Goal: Task Accomplishment & Management: Manage account settings

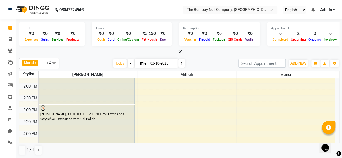
scroll to position [138, 0]
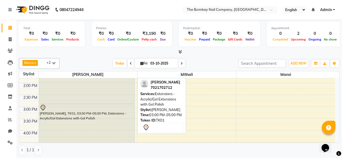
click at [70, 116] on div "[PERSON_NAME], TK01, 03:00 PM-05:00 PM, Extensions - Acrylic/Gel Extensions wit…" at bounding box center [86, 127] width 95 height 46
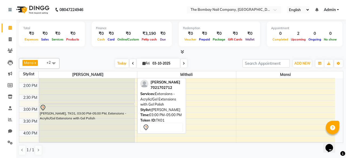
select select "7"
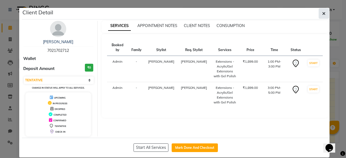
click at [322, 14] on icon "button" at bounding box center [323, 13] width 3 height 4
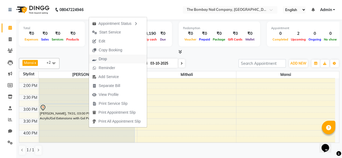
click at [113, 59] on button "Drop" at bounding box center [118, 59] width 58 height 9
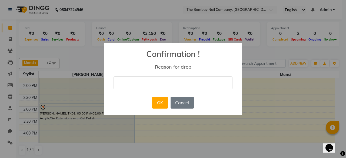
click at [149, 88] on input "text" at bounding box center [172, 82] width 119 height 13
type input "DUPLICATION"
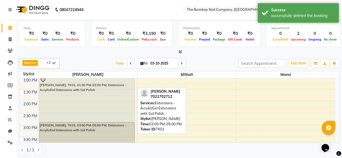
scroll to position [126, 0]
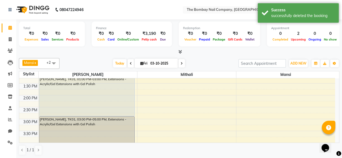
click at [124, 11] on nav "08047224946 Select Location × The Bombay Nail Company, [GEOGRAPHIC_DATA], [GEOG…" at bounding box center [171, 9] width 342 height 19
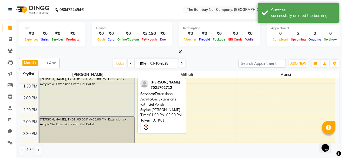
click at [79, 98] on div "[PERSON_NAME], TK01, 01:00 PM-03:00 PM, Extensions - Acrylic/Gel Extensions wit…" at bounding box center [86, 93] width 95 height 46
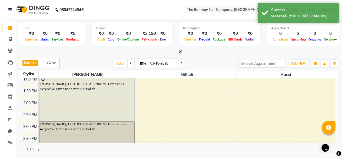
scroll to position [121, 0]
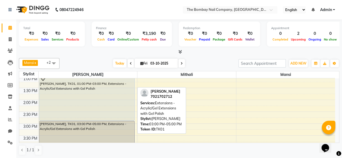
click at [60, 125] on div "[PERSON_NAME], TK01, 03:00 PM-05:00 PM, Extensions - Acrylic/Gel Extensions wit…" at bounding box center [86, 144] width 95 height 46
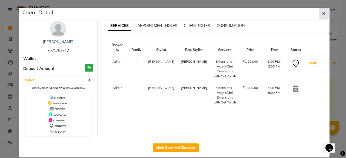
click at [322, 13] on icon "button" at bounding box center [323, 13] width 3 height 4
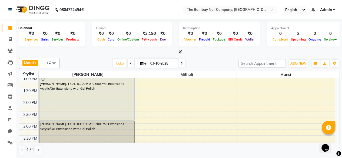
click at [8, 28] on icon at bounding box center [10, 28] width 4 height 4
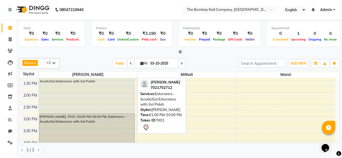
scroll to position [129, 0]
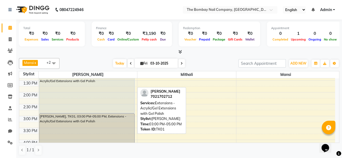
click at [45, 115] on div "[PERSON_NAME], TK01, 03:00 PM-05:00 PM, Extensions - Acrylic/Gel Extensions wit…" at bounding box center [86, 137] width 95 height 46
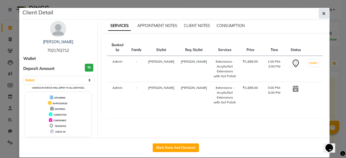
click at [319, 16] on button "button" at bounding box center [324, 13] width 10 height 10
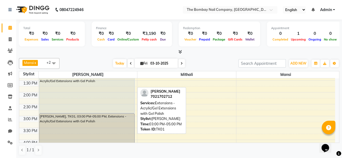
click at [40, 116] on div "[PERSON_NAME], TK01, 03:00 PM-05:00 PM, Extensions - Acrylic/Gel Extensions wit…" at bounding box center [86, 137] width 95 height 46
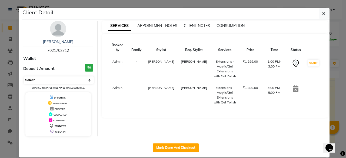
click at [73, 80] on select "Select IN SERVICE CONFIRMED TENTATIVE CHECK IN MARK DONE DROPPED UPCOMING" at bounding box center [59, 80] width 70 height 8
select select "2"
click at [24, 76] on select "Select IN SERVICE CONFIRMED TENTATIVE CHECK IN MARK DONE DROPPED UPCOMING" at bounding box center [59, 80] width 70 height 8
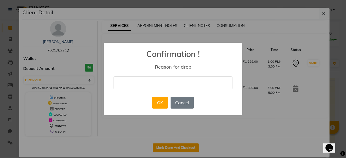
click at [154, 80] on input "text" at bounding box center [172, 82] width 119 height 13
type input "DUPLICATION"
click at [159, 103] on button "OK" at bounding box center [159, 103] width 15 height 12
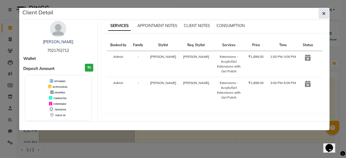
click at [326, 13] on button "button" at bounding box center [324, 13] width 10 height 10
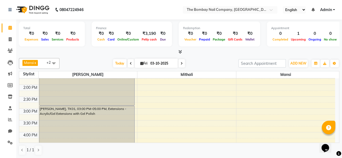
scroll to position [136, 0]
click at [155, 96] on div "8:00 AM 8:30 AM 9:00 AM 9:30 AM 10:00 AM 10:30 AM 11:00 AM 11:30 AM 12:00 PM 12…" at bounding box center [177, 96] width 316 height 309
select select "870"
select select "92473"
select select "tentative"
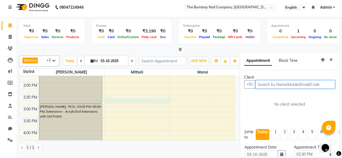
scroll to position [2, 0]
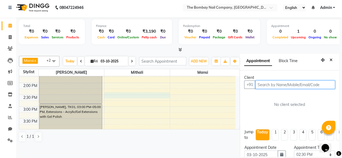
click at [123, 106] on div "8:00 AM 8:30 AM 9:00 AM 9:30 AM 10:00 AM 10:30 AM 11:00 AM 11:30 AM 12:00 PM 12…" at bounding box center [127, 94] width 216 height 309
click at [260, 84] on input "text" at bounding box center [295, 85] width 80 height 8
type input "93"
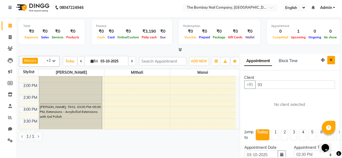
click at [328, 61] on button "Close" at bounding box center [331, 60] width 8 height 8
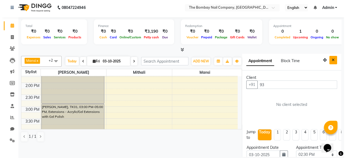
scroll to position [0, 0]
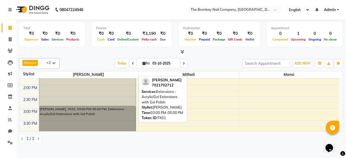
click at [63, 110] on link "[PERSON_NAME], TK01, 03:00 PM-05:00 PM, Extensions - Acrylic/Gel Extensions wit…" at bounding box center [87, 129] width 97 height 47
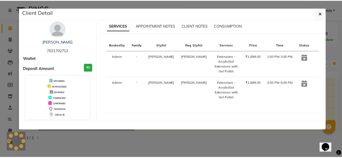
scroll to position [157, 0]
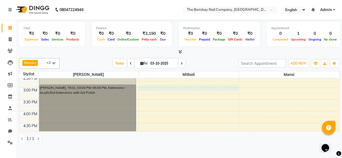
select select "900"
select select "92473"
select select "tentative"
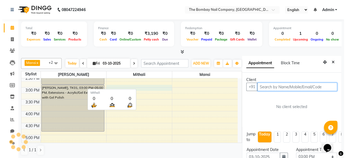
scroll to position [11, 0]
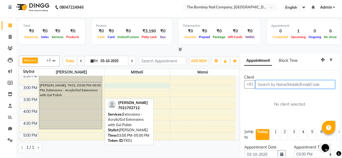
click at [96, 86] on div "[PERSON_NAME], TK01, 03:00 PM-05:00 PM, Extensions - Acrylic/Gel Extensions wit…" at bounding box center [70, 106] width 63 height 46
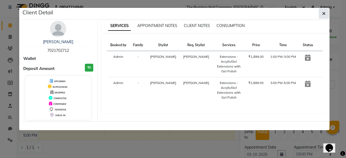
click at [322, 12] on button "button" at bounding box center [324, 13] width 10 height 10
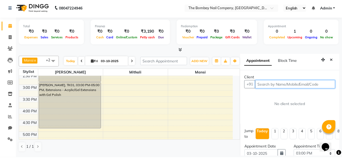
scroll to position [2, 0]
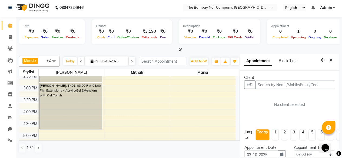
click at [70, 58] on div "Today Fri 03-10-2025" at bounding box center [99, 61] width 74 height 8
click at [11, 26] on icon at bounding box center [10, 26] width 4 height 4
click at [15, 42] on li "Invoice" at bounding box center [8, 38] width 16 height 12
click at [11, 39] on icon at bounding box center [10, 37] width 3 height 4
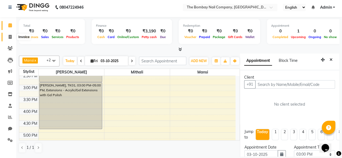
select select "9028"
select select "service"
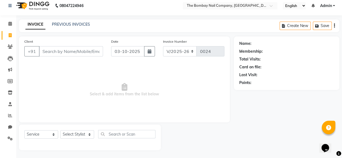
scroll to position [0, 0]
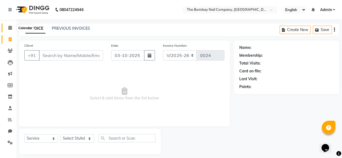
click at [14, 27] on span at bounding box center [9, 28] width 9 height 6
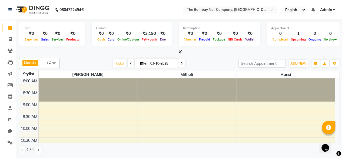
drag, startPoint x: 259, startPoint y: 58, endPoint x: 258, endPoint y: 62, distance: 4.5
click at [259, 58] on div "Mansi x Mithali x Robin x +2 Select All Janvi Mansi Mithali Robin Today Fri 03-…" at bounding box center [179, 63] width 320 height 11
click at [258, 62] on input "search" at bounding box center [261, 63] width 47 height 8
type input "936283119"
click at [296, 62] on span "ADD NEW" at bounding box center [298, 63] width 16 height 4
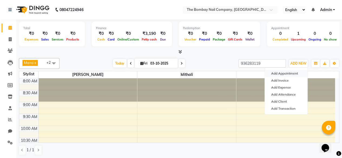
click at [293, 73] on button "Add Appointment" at bounding box center [286, 73] width 43 height 7
select select "540"
select select "tentative"
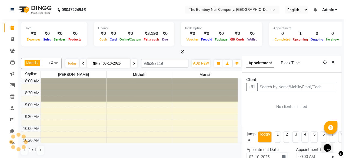
scroll to position [11, 0]
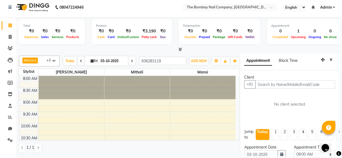
click at [262, 80] on input "text" at bounding box center [295, 84] width 80 height 8
type input "936283119"
click at [315, 82] on span "Add Client" at bounding box center [324, 84] width 18 height 5
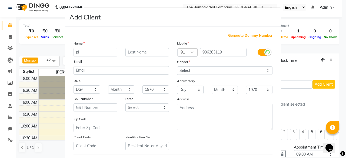
type input "p"
type input "PIYU"
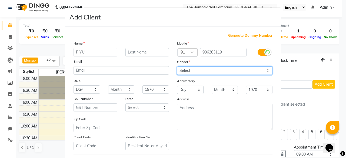
click at [188, 71] on select "Select Male Female Other Prefer Not To Say" at bounding box center [224, 70] width 95 height 8
select select "female"
click at [177, 66] on select "Select Male Female Other Prefer Not To Say" at bounding box center [224, 70] width 95 height 8
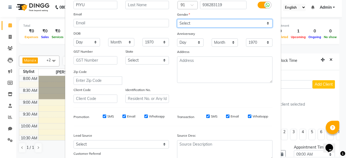
scroll to position [90, 0]
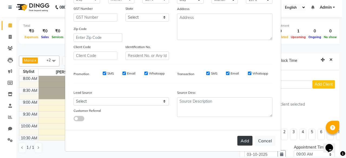
click at [240, 140] on button "Add" at bounding box center [244, 141] width 15 height 10
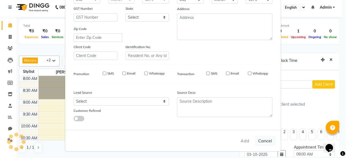
select select
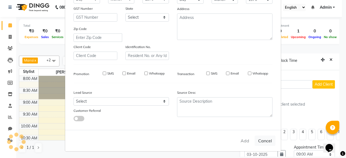
select select
checkbox input "false"
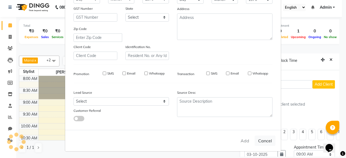
checkbox input "false"
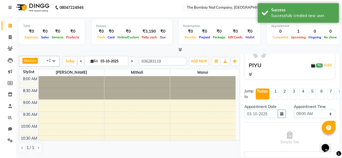
scroll to position [51, 0]
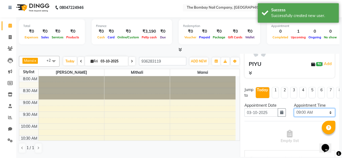
click at [304, 108] on select "Select 09:00 AM 09:15 AM 09:30 AM 09:45 AM 10:00 AM 10:15 AM 10:30 AM 10:45 AM …" at bounding box center [314, 112] width 41 height 8
select select "870"
click at [294, 108] on select "Select 09:00 AM 09:15 AM 09:30 AM 09:45 AM 10:00 AM 10:15 AM 10:30 AM 10:45 AM …" at bounding box center [314, 112] width 41 height 8
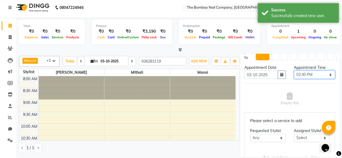
scroll to position [90, 0]
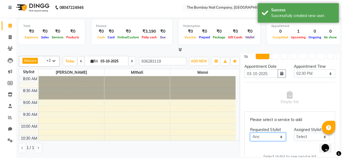
click at [270, 136] on select "Any Janvi Mansi Mithali Robin" at bounding box center [267, 137] width 35 height 8
select select "92473"
click at [250, 133] on select "Any Janvi Mansi Mithali Robin" at bounding box center [267, 137] width 35 height 8
select select "92473"
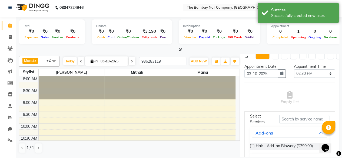
scroll to position [34, 0]
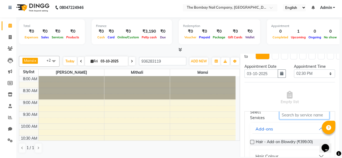
click at [290, 114] on input "text" at bounding box center [304, 115] width 50 height 8
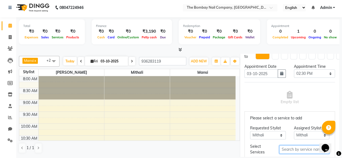
scroll to position [1, 0]
click at [269, 134] on select "Any Janvi Mansi Mithali Robin" at bounding box center [267, 135] width 35 height 8
click at [250, 131] on select "Any Janvi Mansi Mithali Robin" at bounding box center [267, 135] width 35 height 8
click at [287, 148] on input "text" at bounding box center [304, 150] width 50 height 8
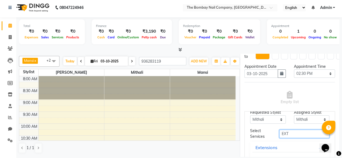
scroll to position [29, 0]
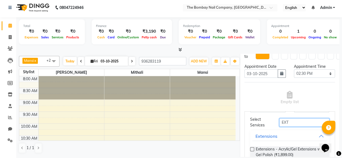
type input "EXT"
click at [252, 147] on label at bounding box center [252, 149] width 4 height 4
click at [252, 148] on input "checkbox" at bounding box center [252, 150] width 4 height 4
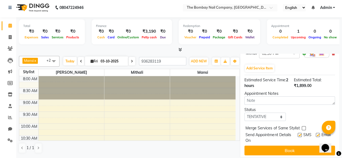
scroll to position [147, 0]
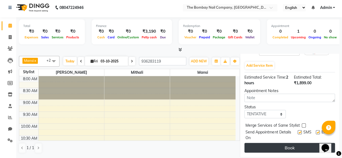
click at [286, 143] on button "Book" at bounding box center [289, 148] width 91 height 10
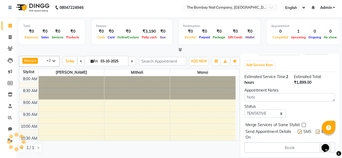
select select "92473"
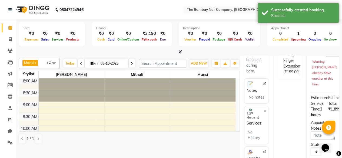
scroll to position [124, 0]
click at [260, 50] on div at bounding box center [179, 52] width 320 height 6
click at [111, 11] on nav "08047224946 Select Location × The Bombay Nail Company, [GEOGRAPHIC_DATA], [GEOG…" at bounding box center [171, 9] width 342 height 19
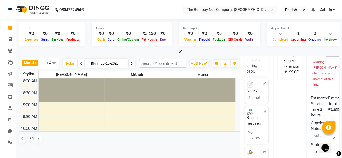
click at [294, 34] on div "1" at bounding box center [298, 34] width 18 height 6
click at [292, 42] on div "Upcoming" at bounding box center [298, 39] width 18 height 6
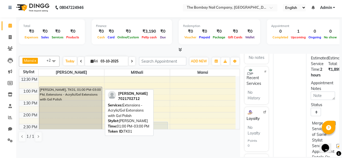
scroll to position [106, 0]
click at [79, 107] on div "[PERSON_NAME], TK01, 01:00 PM-03:00 PM, Extensions - Acrylic/Gel Extensions wit…" at bounding box center [70, 111] width 63 height 46
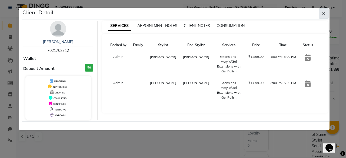
click at [323, 16] on span "button" at bounding box center [323, 13] width 3 height 5
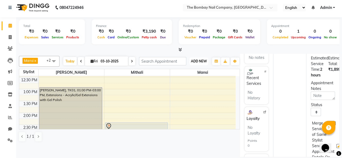
click at [191, 63] on span "ADD NEW" at bounding box center [199, 61] width 16 height 4
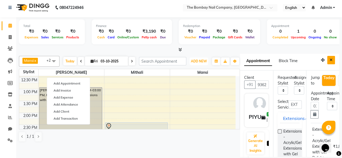
scroll to position [0, 0]
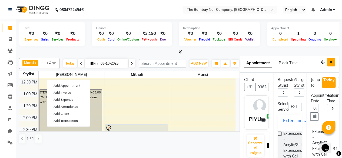
click at [330, 64] on button "Close" at bounding box center [331, 62] width 8 height 8
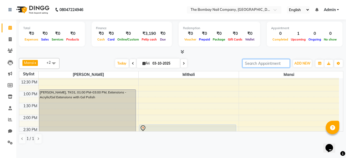
click at [271, 62] on input "search" at bounding box center [265, 63] width 47 height 8
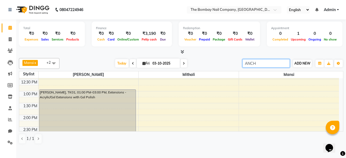
type input "ANCH"
click at [298, 64] on span "ADD NEW" at bounding box center [302, 63] width 16 height 4
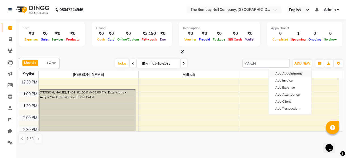
click at [287, 74] on button "Add Appointment" at bounding box center [290, 73] width 43 height 7
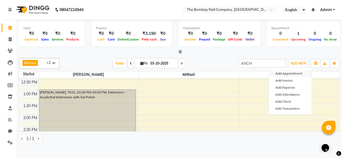
select select "tentative"
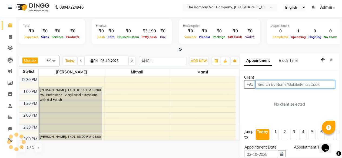
scroll to position [11, 0]
select select "540"
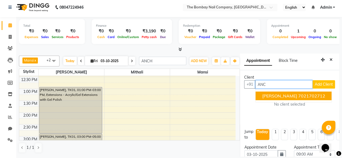
click at [298, 93] on ngb-highlight "7021702712" at bounding box center [311, 95] width 27 height 5
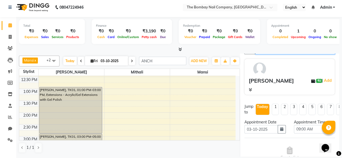
scroll to position [36, 0]
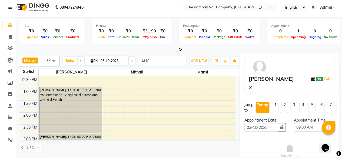
type input "7021702712"
click at [320, 123] on select "Select 09:00 AM 09:15 AM 09:30 AM 09:45 AM 10:00 AM 10:15 AM 10:30 AM 10:45 AM …" at bounding box center [314, 127] width 41 height 8
select select "780"
click at [294, 123] on select "Select 09:00 AM 09:15 AM 09:30 AM 09:45 AM 10:00 AM 10:15 AM 10:30 AM 10:45 AM …" at bounding box center [314, 127] width 41 height 8
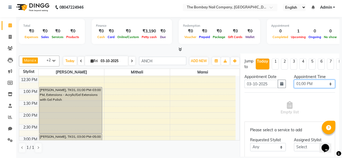
scroll to position [80, 0]
click at [274, 137] on div "Requested Stylist" at bounding box center [267, 140] width 35 height 6
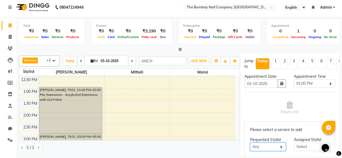
click at [273, 143] on select "Any Janvi Mansi Mithali Robin" at bounding box center [267, 147] width 35 height 8
select select "92473"
click at [250, 143] on select "Any Janvi Mansi Mithali Robin" at bounding box center [267, 147] width 35 height 8
select select "92473"
click at [270, 143] on select "Any Janvi Mansi Mithali Robin" at bounding box center [267, 147] width 35 height 8
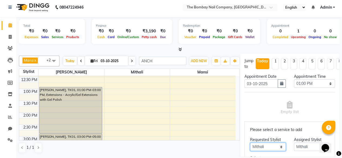
select select "91979"
click at [250, 143] on select "Any Janvi Mansi Mithali Robin" at bounding box center [267, 147] width 35 height 8
select select "91979"
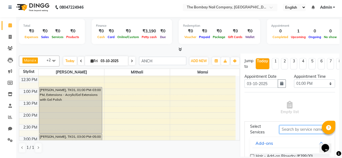
click at [289, 125] on input "text" at bounding box center [304, 129] width 50 height 8
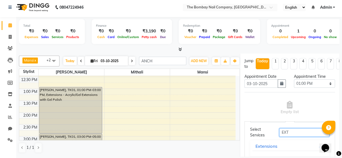
scroll to position [96, 0]
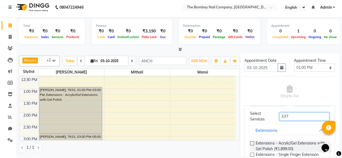
type input "EXT"
click at [252, 141] on label at bounding box center [252, 143] width 4 height 4
click at [252, 142] on input "checkbox" at bounding box center [252, 144] width 4 height 4
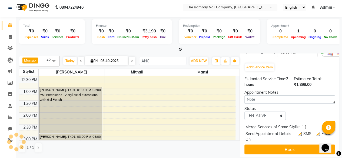
scroll to position [147, 0]
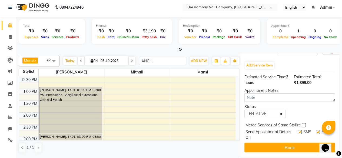
click at [265, 105] on div "Jump to Today 1 2 3 4 5 6 7 8 Weeks Appointment Date 03-10-2025 Appointment Tim…" at bounding box center [289, 73] width 99 height 167
click at [265, 110] on select "Select TENTATIVE CONFIRM CHECK-IN UPCOMING" at bounding box center [264, 114] width 41 height 8
select select "confirm booking"
click at [244, 110] on select "Select TENTATIVE CONFIRM CHECK-IN UPCOMING" at bounding box center [264, 114] width 41 height 8
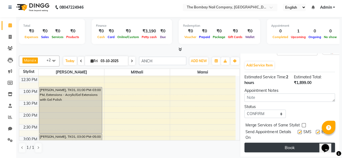
click at [275, 143] on button "Book" at bounding box center [289, 148] width 91 height 10
select select "91979"
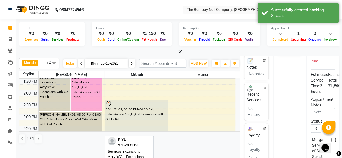
scroll to position [131, 0]
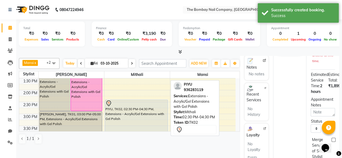
click at [107, 107] on icon at bounding box center [108, 103] width 6 height 6
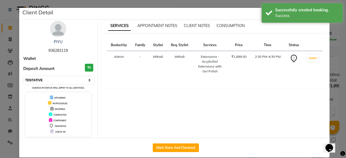
click at [79, 79] on select "Select IN SERVICE CONFIRMED TENTATIVE CHECK IN MARK DONE DROPPED UPCOMING" at bounding box center [59, 80] width 70 height 8
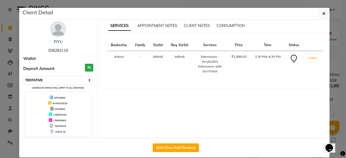
select select "6"
click at [24, 76] on select "Select IN SERVICE CONFIRMED TENTATIVE CHECK IN MARK DONE DROPPED UPCOMING" at bounding box center [59, 80] width 70 height 8
click at [323, 13] on icon "button" at bounding box center [323, 13] width 3 height 4
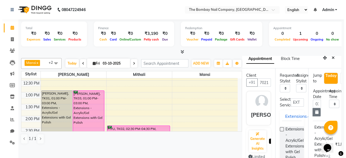
scroll to position [0, 0]
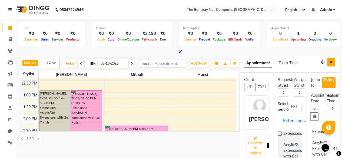
click at [329, 62] on icon "Close" at bounding box center [330, 62] width 3 height 4
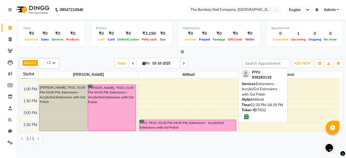
scroll to position [102, 0]
